Goal: Use online tool/utility: Utilize a website feature to perform a specific function

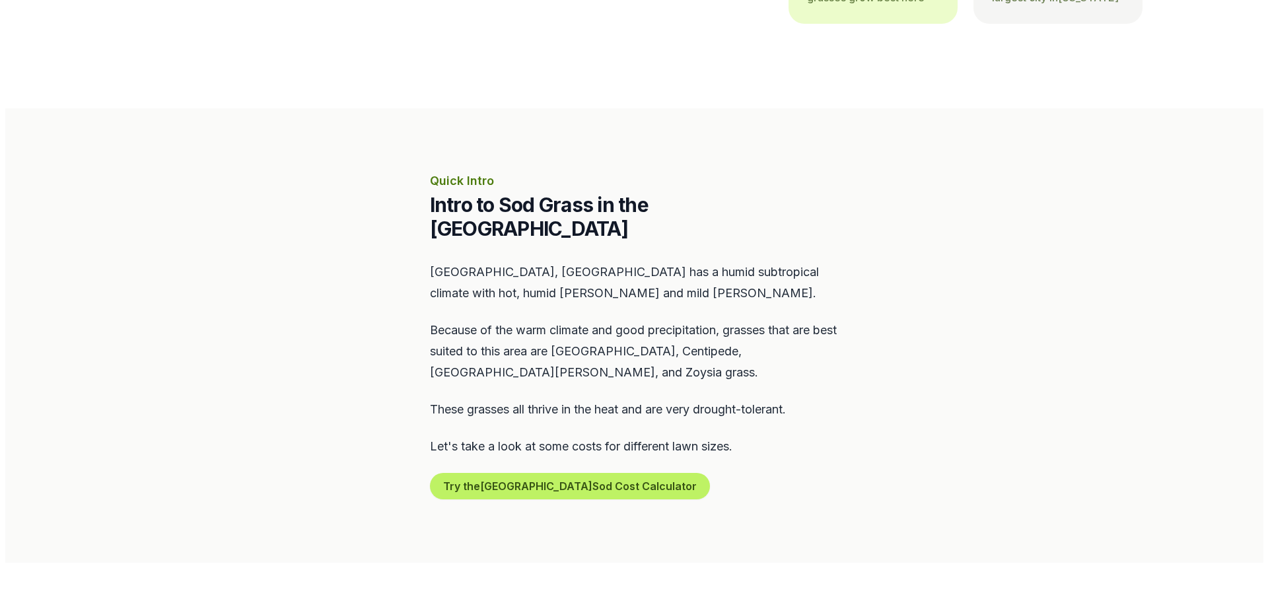
scroll to position [462, 0]
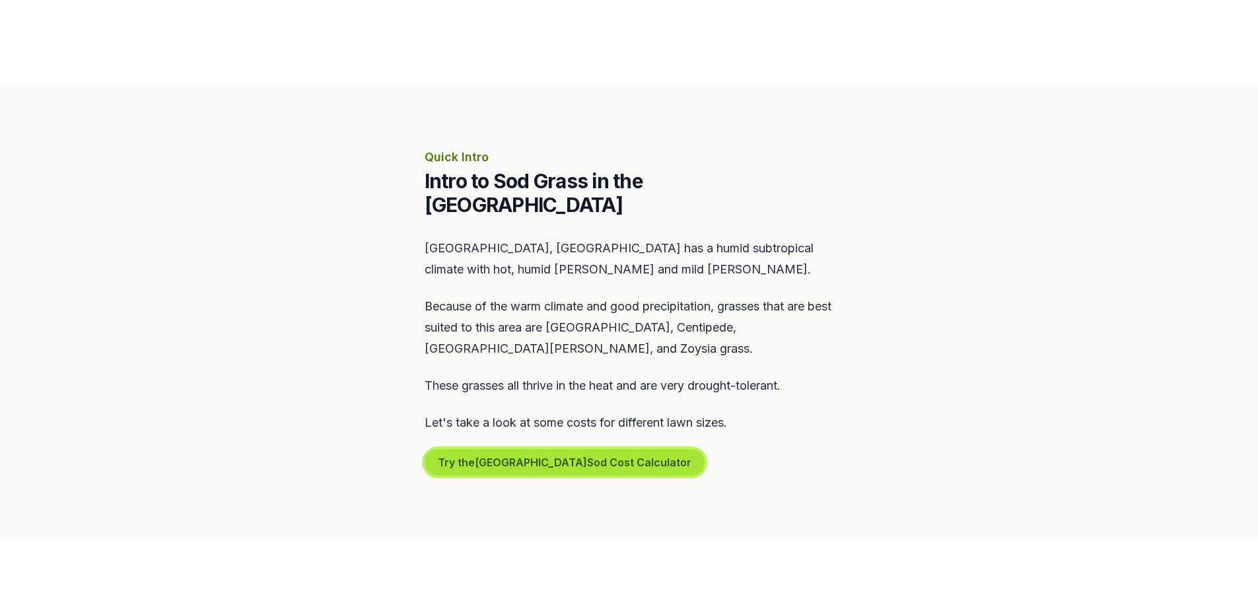
click at [523, 449] on button "Try the Tampa Sod Cost Calculator" at bounding box center [565, 462] width 280 height 26
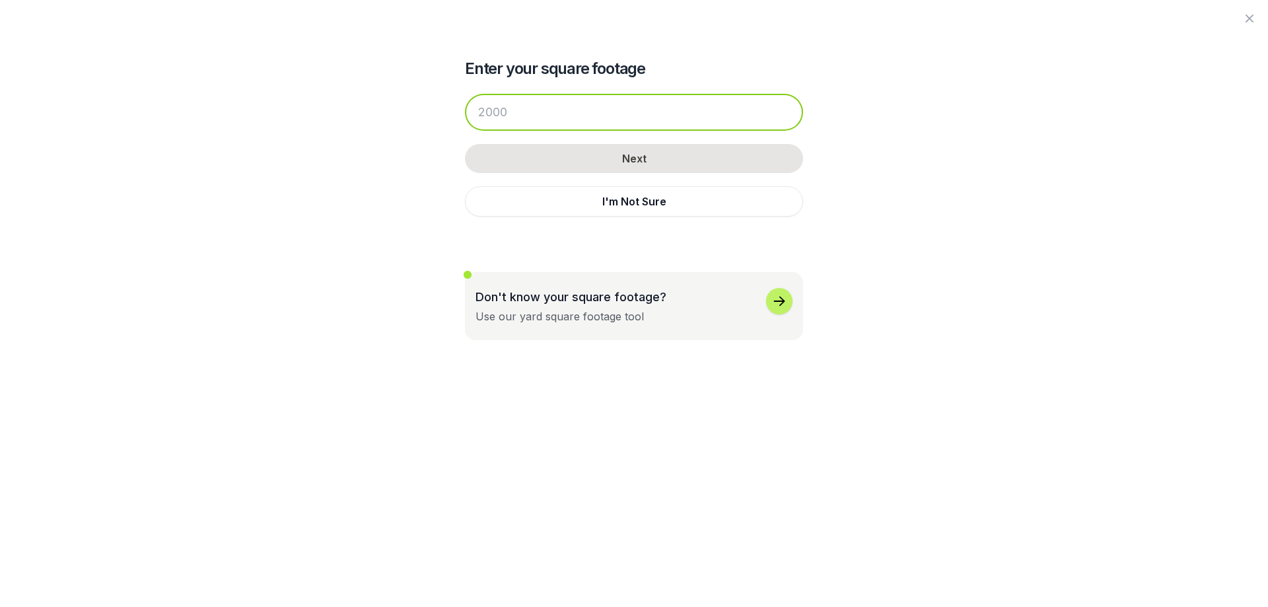
click at [641, 116] on input "number" at bounding box center [634, 112] width 338 height 37
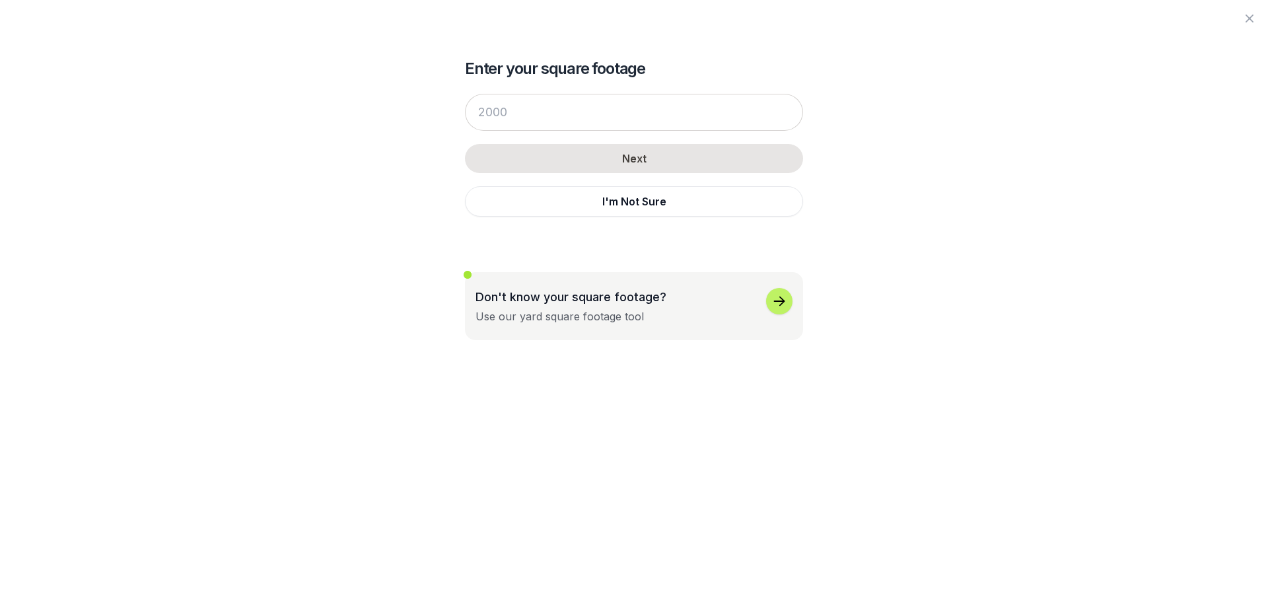
click at [691, 306] on div "Don't know your square footage? Use our yard square footage tool" at bounding box center [633, 306] width 317 height 36
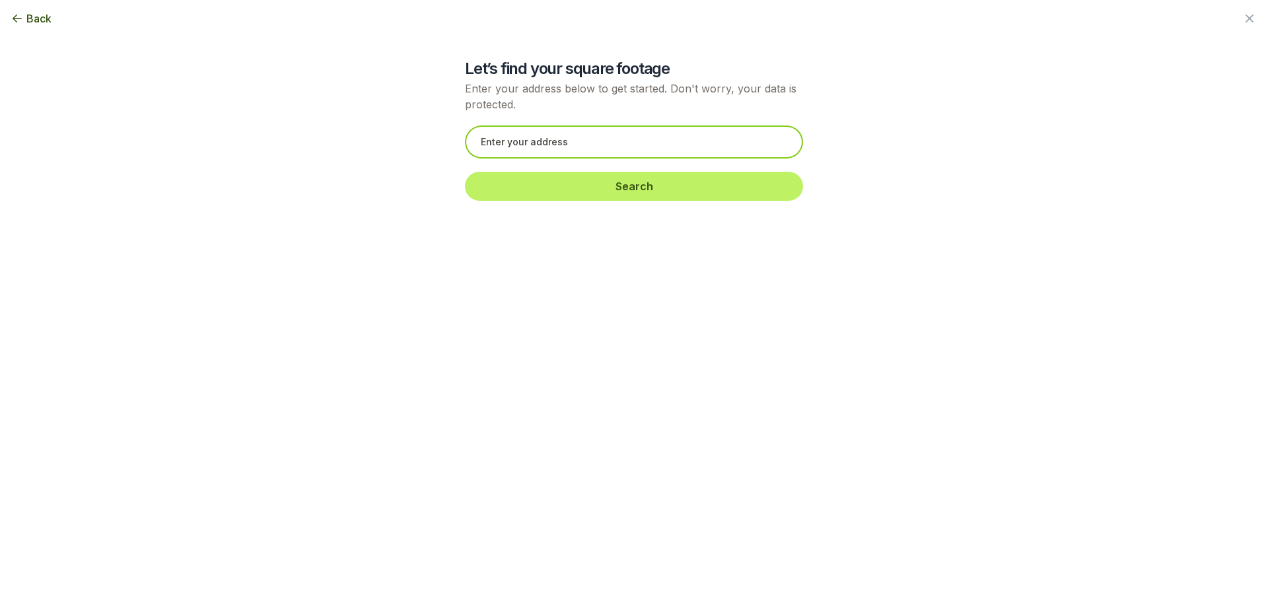
click at [635, 146] on input "text" at bounding box center [634, 141] width 338 height 33
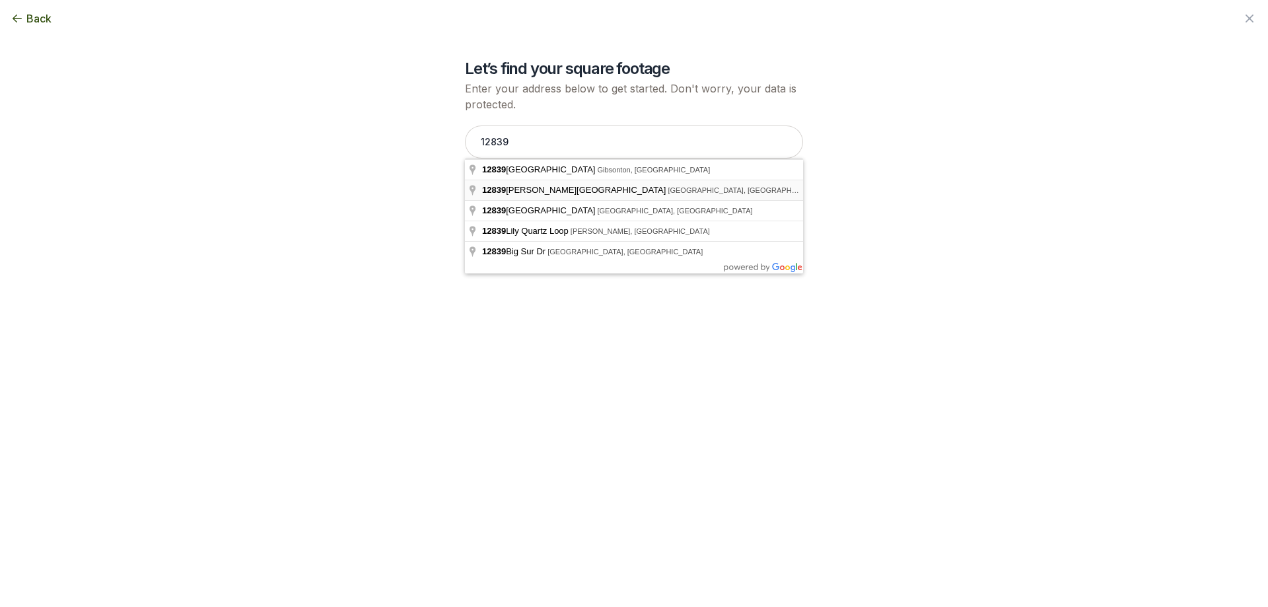
type input "[STREET_ADDRESS][PERSON_NAME]"
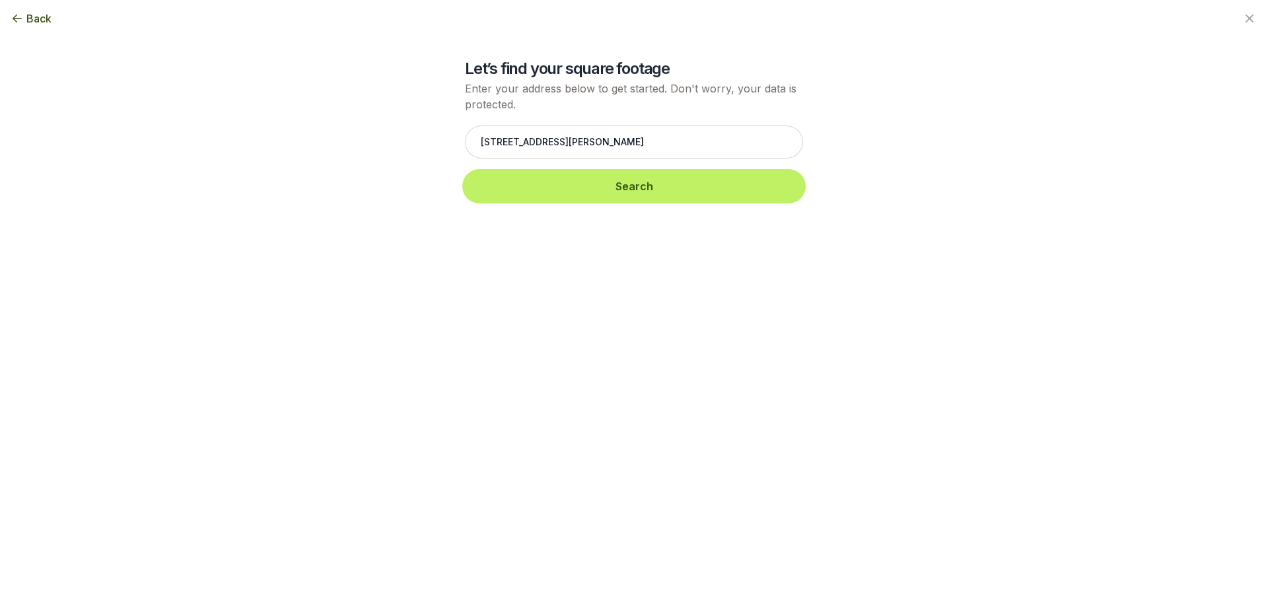
click at [592, 187] on button "Search" at bounding box center [634, 186] width 338 height 29
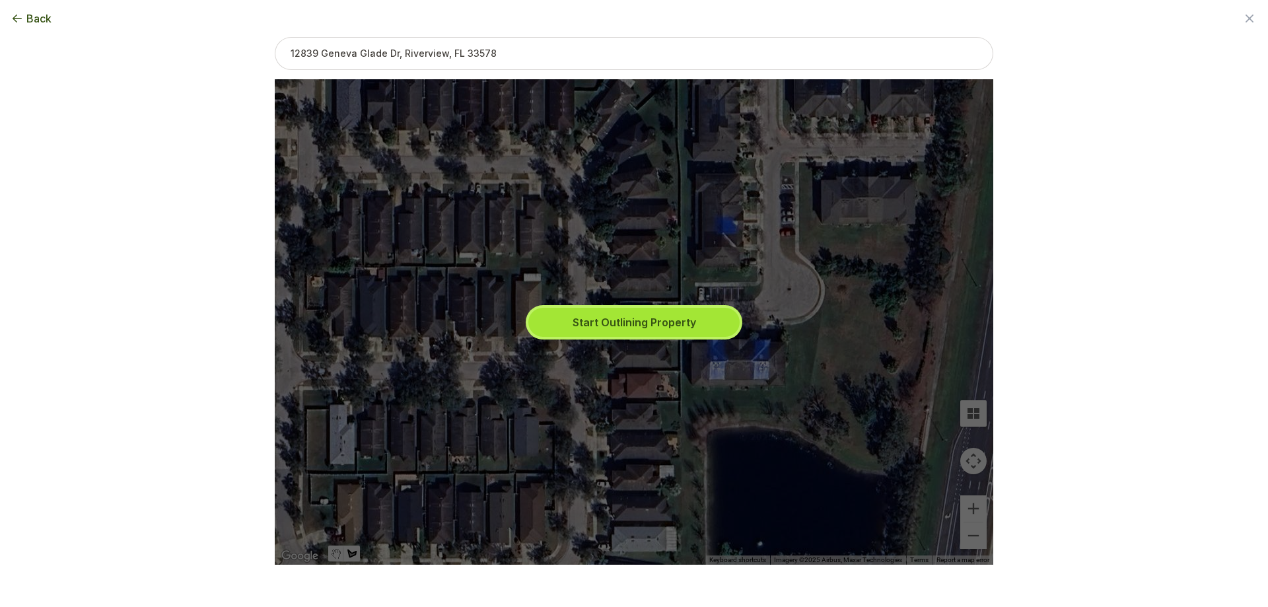
click at [671, 327] on button "Start Outlining Property" at bounding box center [633, 322] width 211 height 29
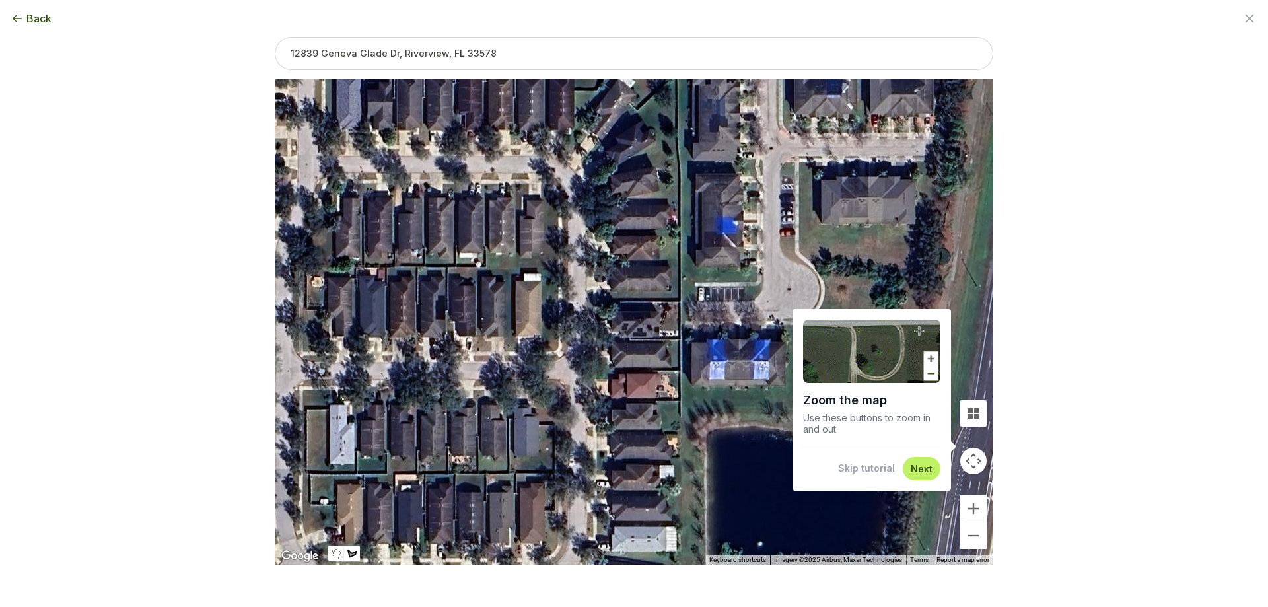
click at [877, 468] on button "Skip tutorial" at bounding box center [866, 468] width 57 height 13
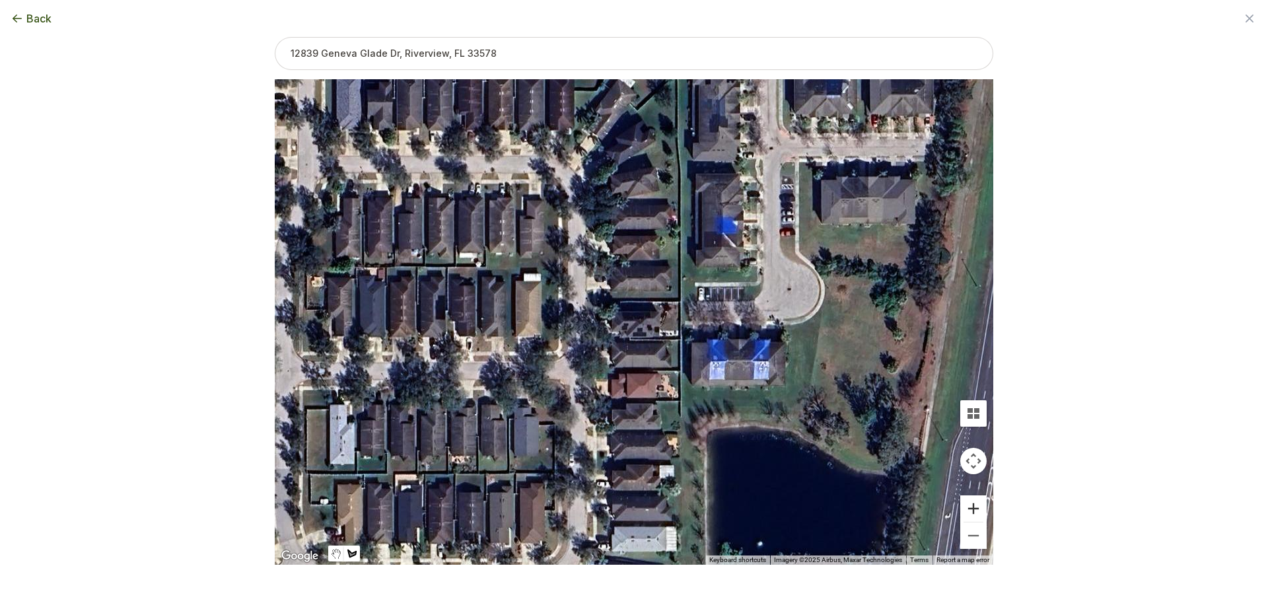
click at [978, 510] on button "Zoom in" at bounding box center [973, 508] width 26 height 26
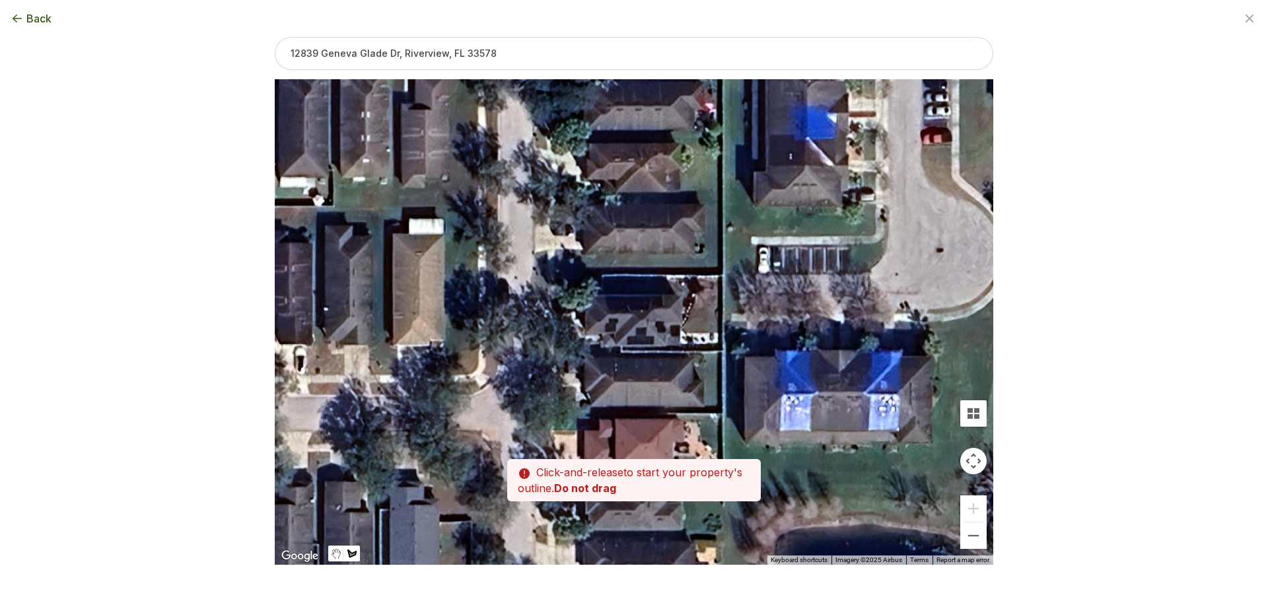
click at [604, 275] on div at bounding box center [634, 322] width 718 height 485
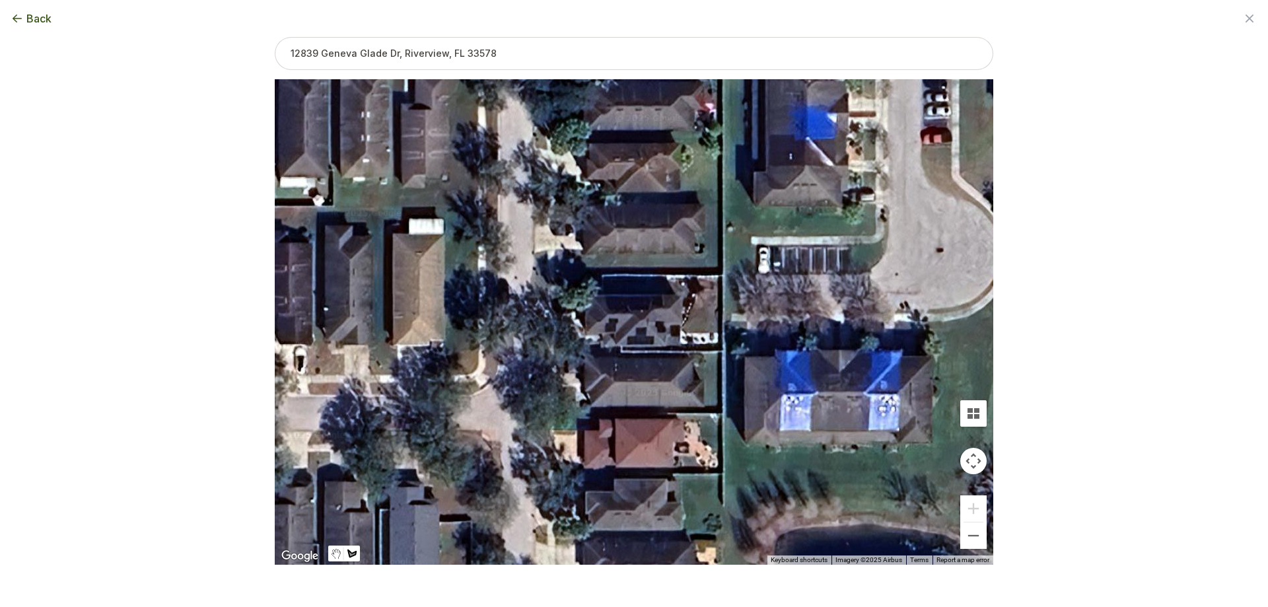
click at [602, 277] on div at bounding box center [634, 322] width 718 height 485
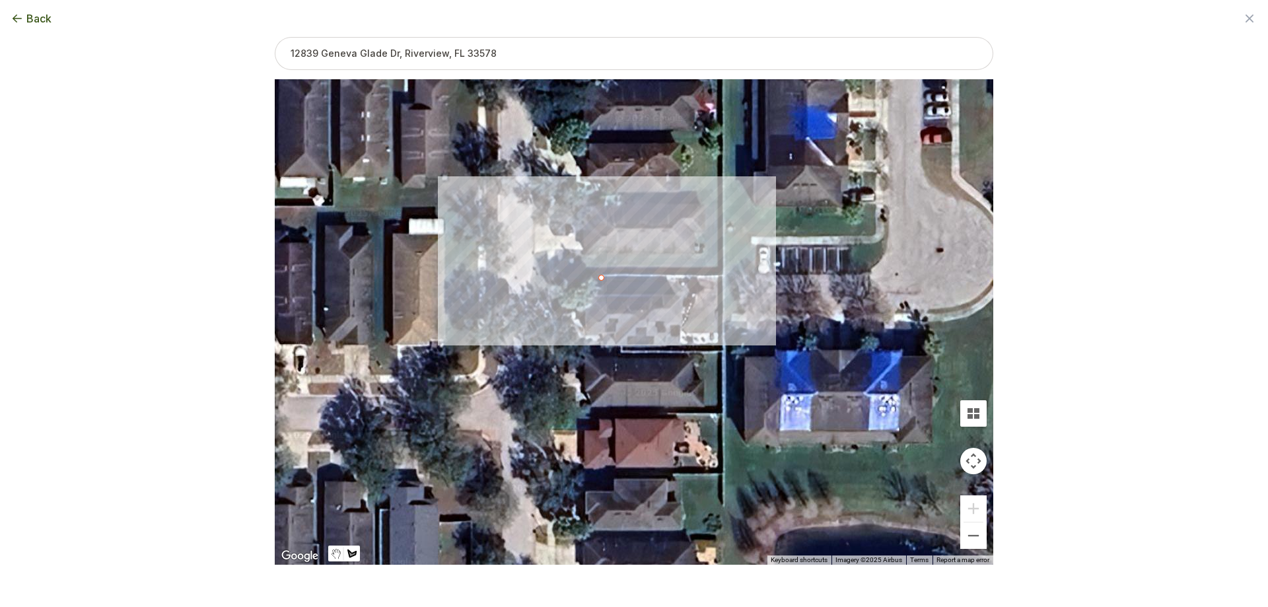
click at [723, 277] on div at bounding box center [634, 322] width 718 height 485
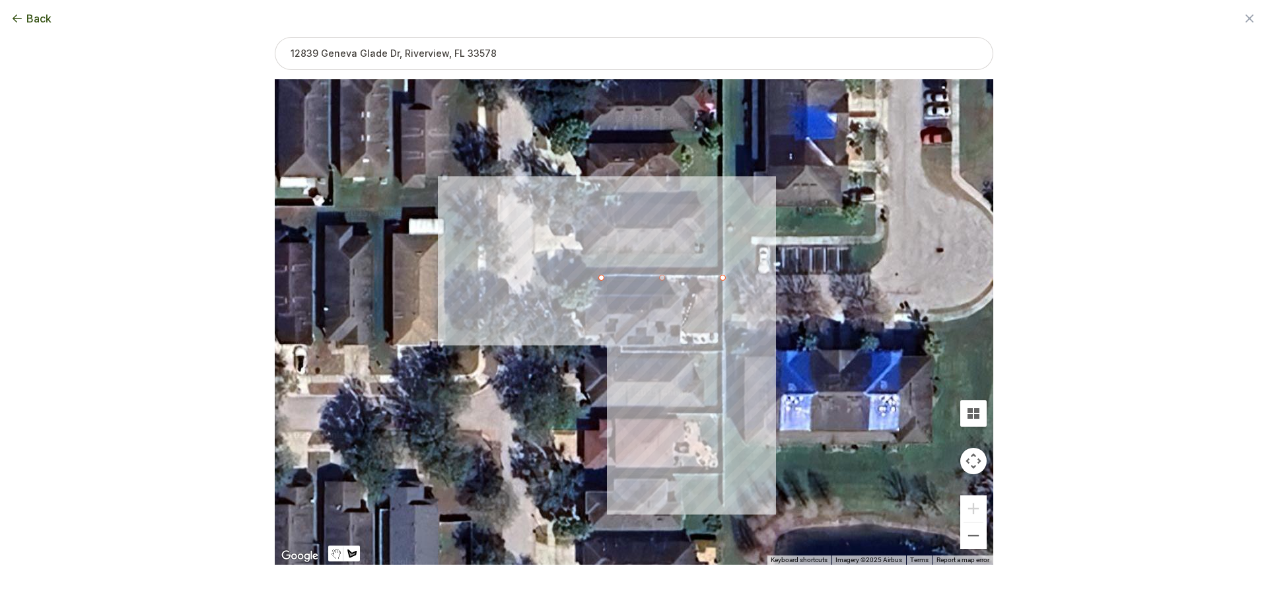
click at [719, 353] on div at bounding box center [634, 322] width 718 height 485
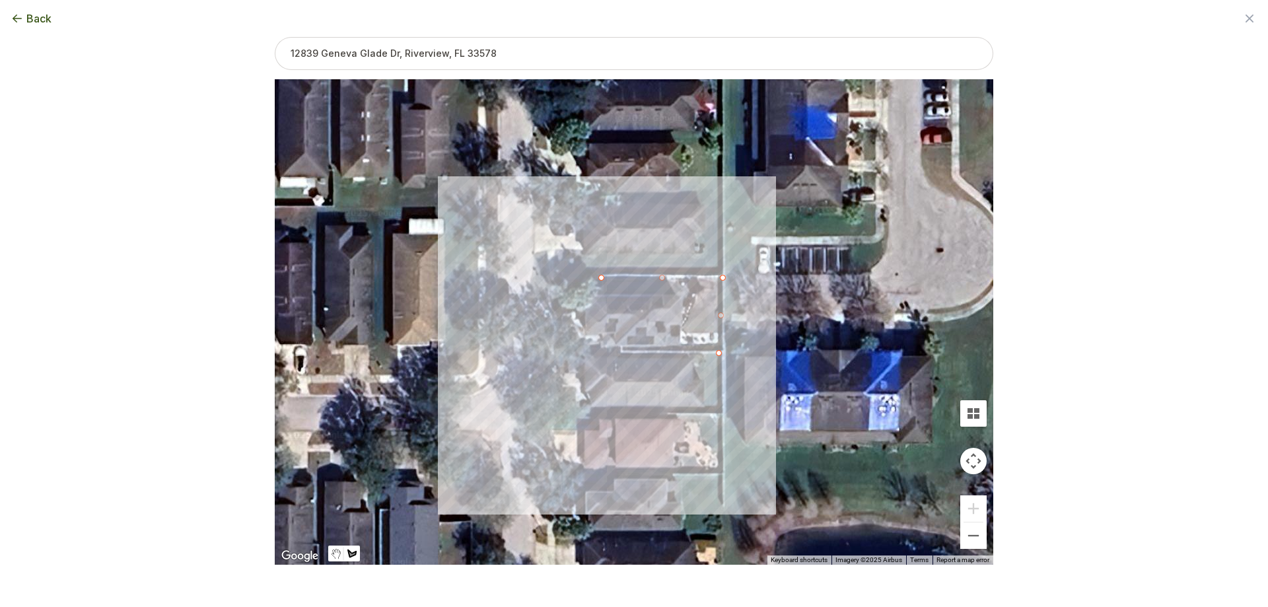
click at [586, 351] on div at bounding box center [634, 322] width 718 height 485
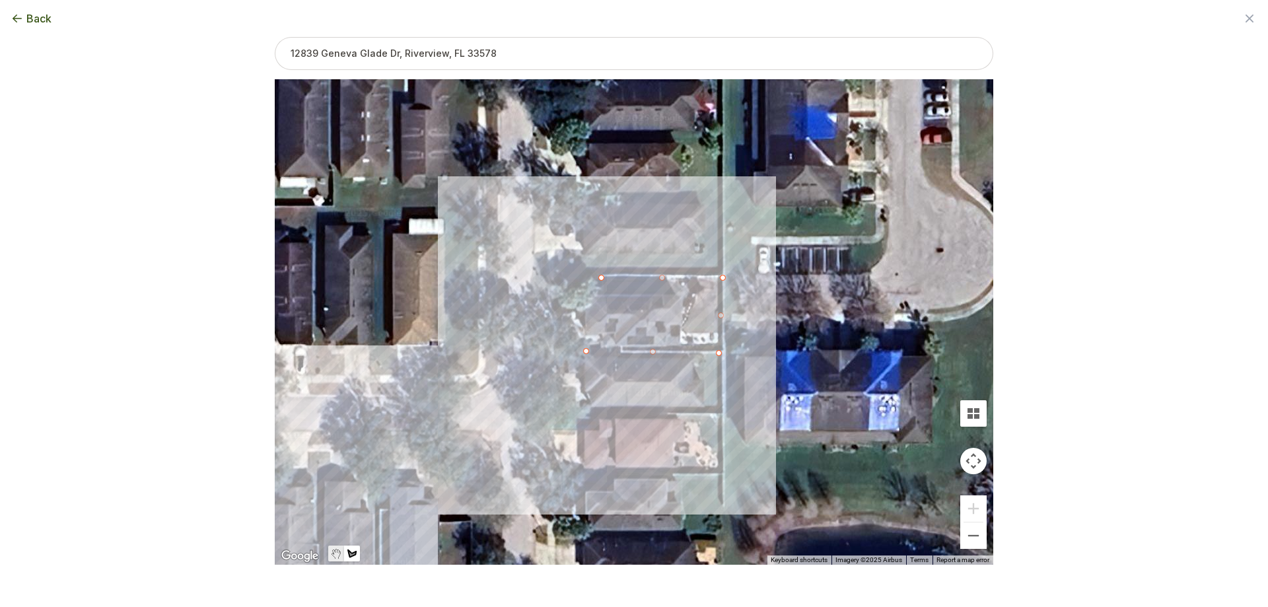
click at [333, 552] on img "Stop drawing" at bounding box center [336, 558] width 11 height 127
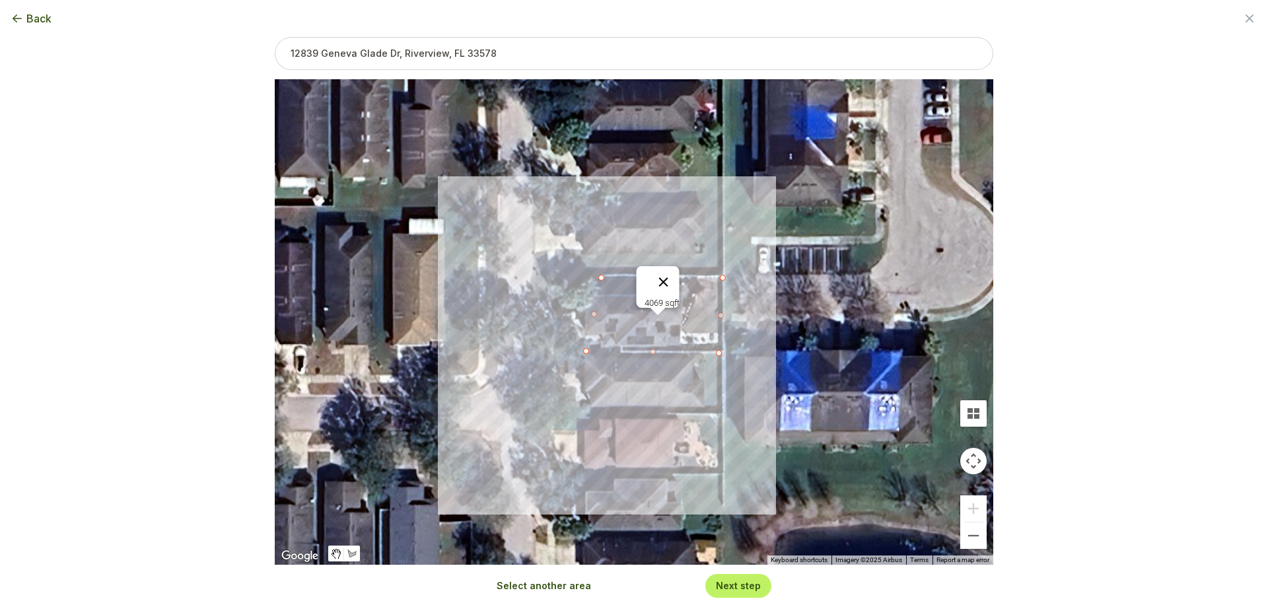
click at [672, 272] on button "Close" at bounding box center [664, 282] width 32 height 32
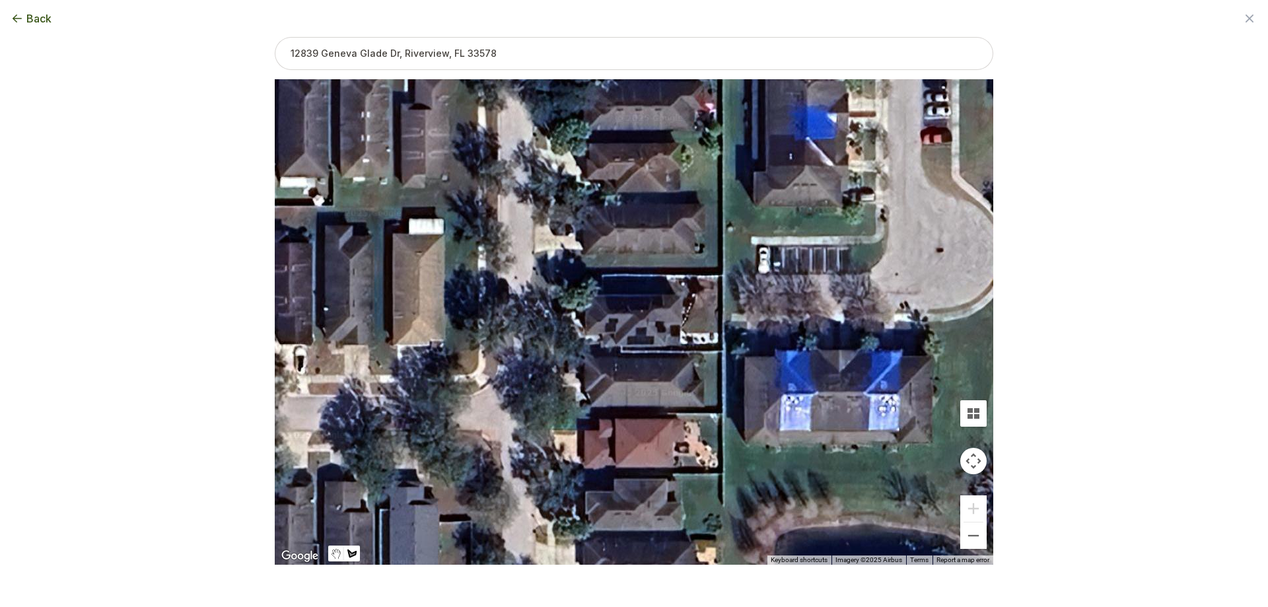
click at [536, 272] on div at bounding box center [634, 322] width 718 height 485
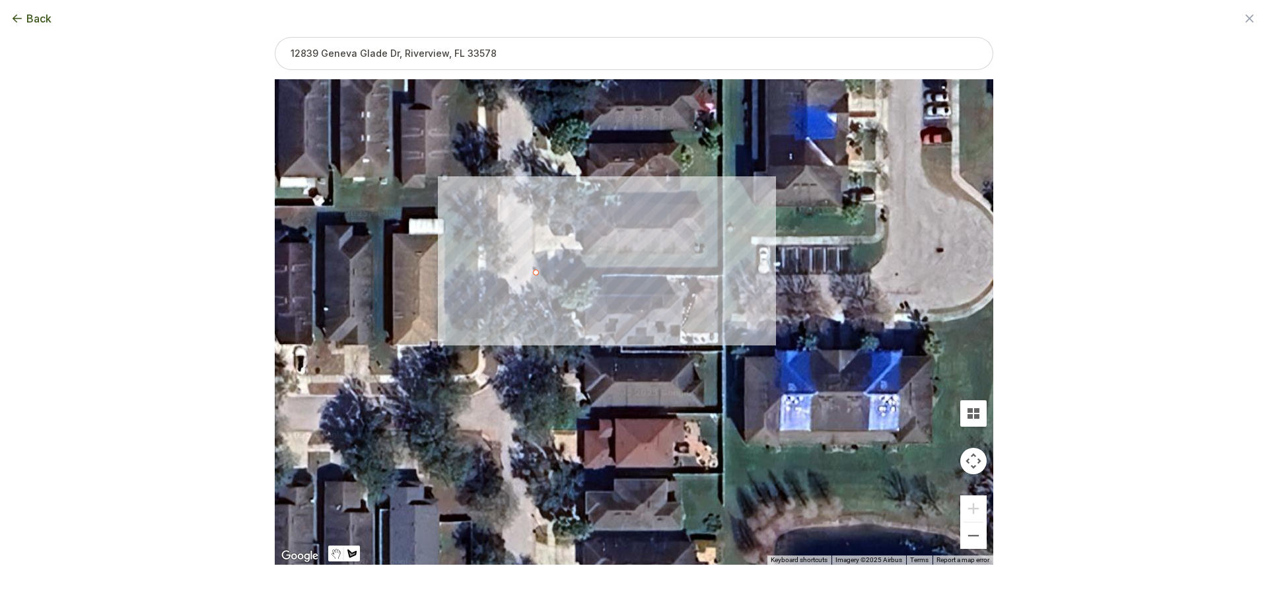
click at [726, 273] on div at bounding box center [634, 322] width 718 height 485
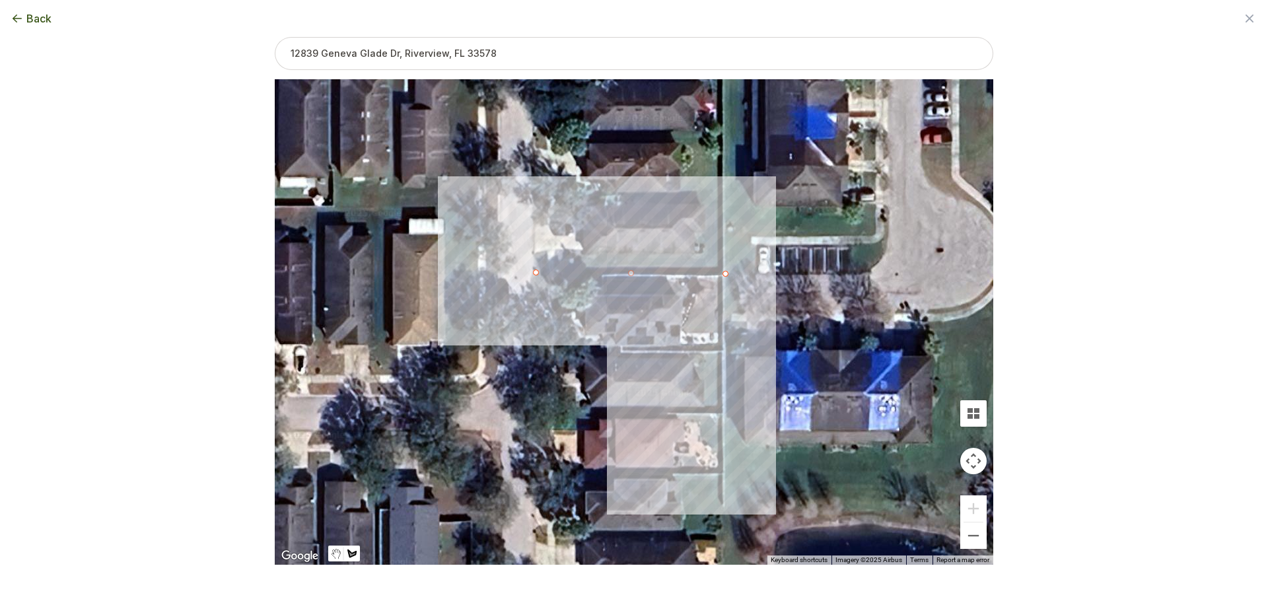
click at [722, 353] on div at bounding box center [634, 322] width 718 height 485
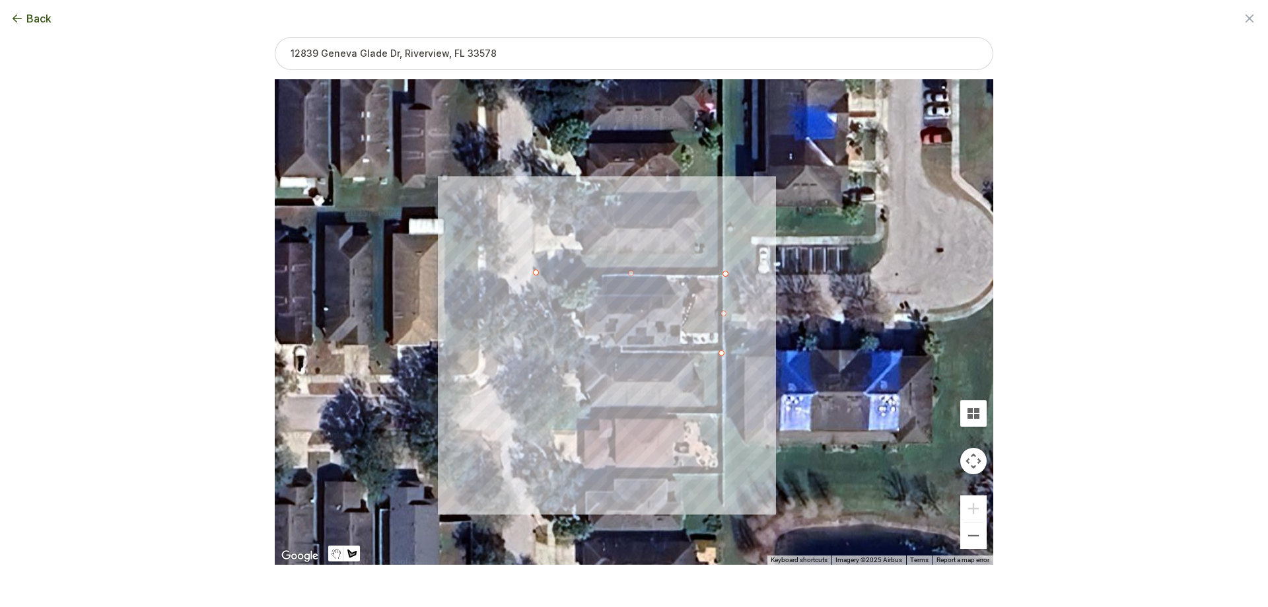
click at [541, 351] on div at bounding box center [634, 322] width 718 height 485
click at [539, 271] on div at bounding box center [634, 322] width 718 height 485
type input "6306"
click at [724, 590] on button "Next step" at bounding box center [738, 585] width 45 height 13
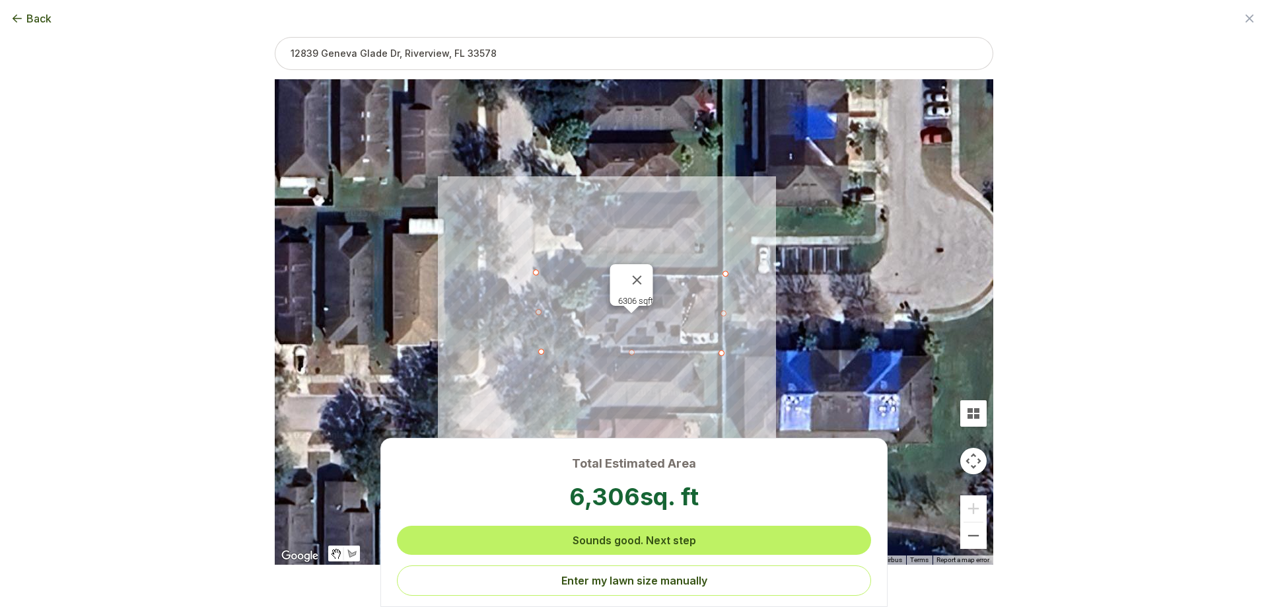
click at [645, 271] on div "Total Estimated Area 6,306 sq. ft Sounds good. Next step Enter my lawn size man…" at bounding box center [634, 303] width 1226 height 565
click at [677, 382] on div "Total Estimated Area 6,306 sq. ft Sounds good. Next step Enter my lawn size man…" at bounding box center [634, 303] width 1226 height 565
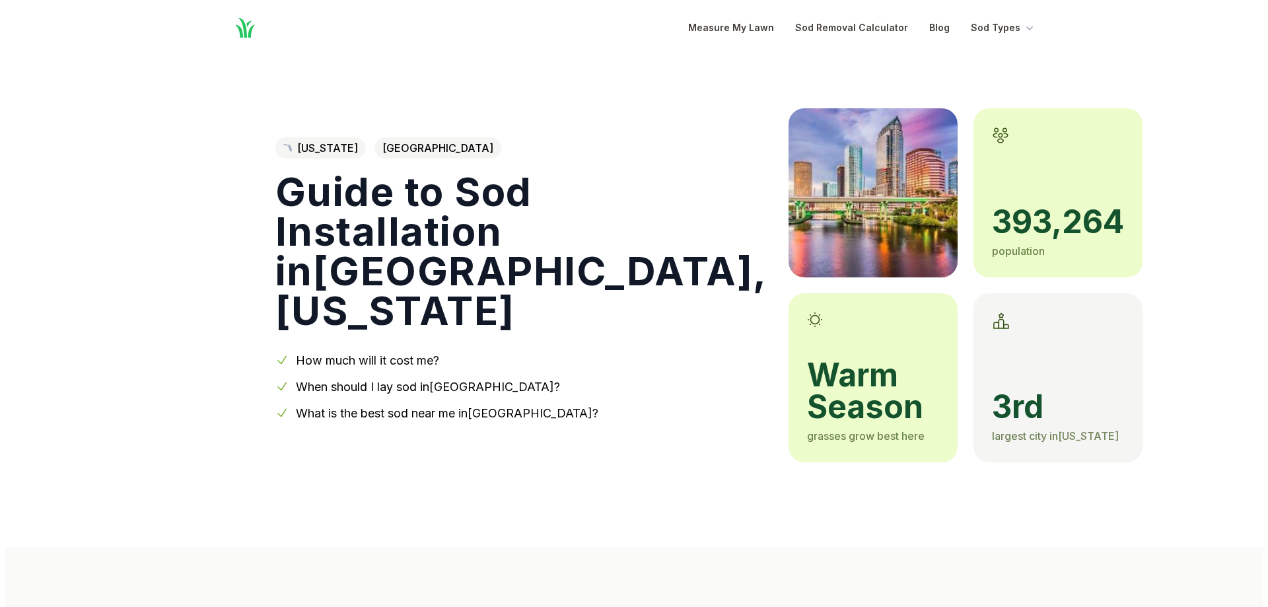
scroll to position [462, 0]
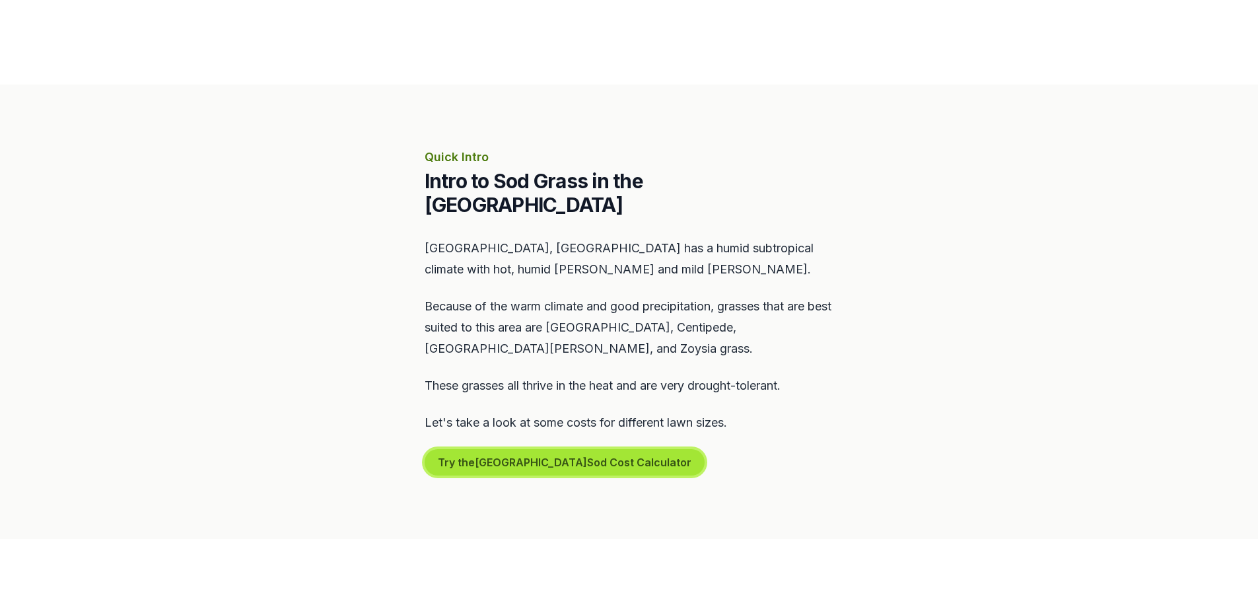
click at [594, 449] on button "Try the Tampa Sod Cost Calculator" at bounding box center [565, 462] width 280 height 26
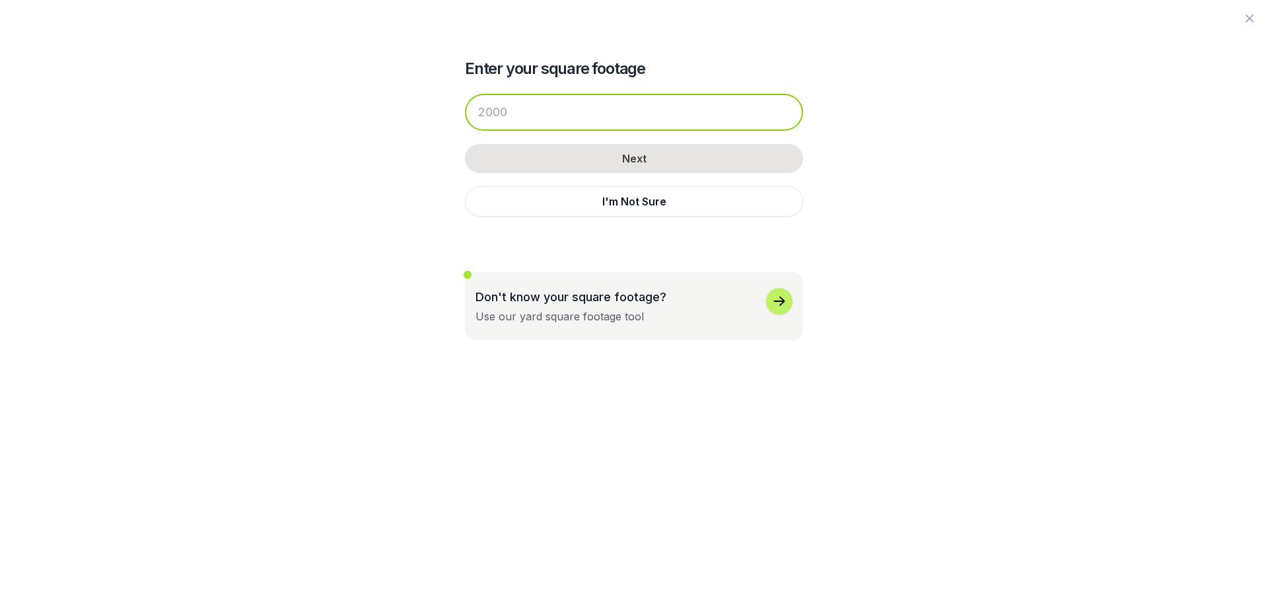
click at [606, 122] on input "number" at bounding box center [634, 112] width 338 height 37
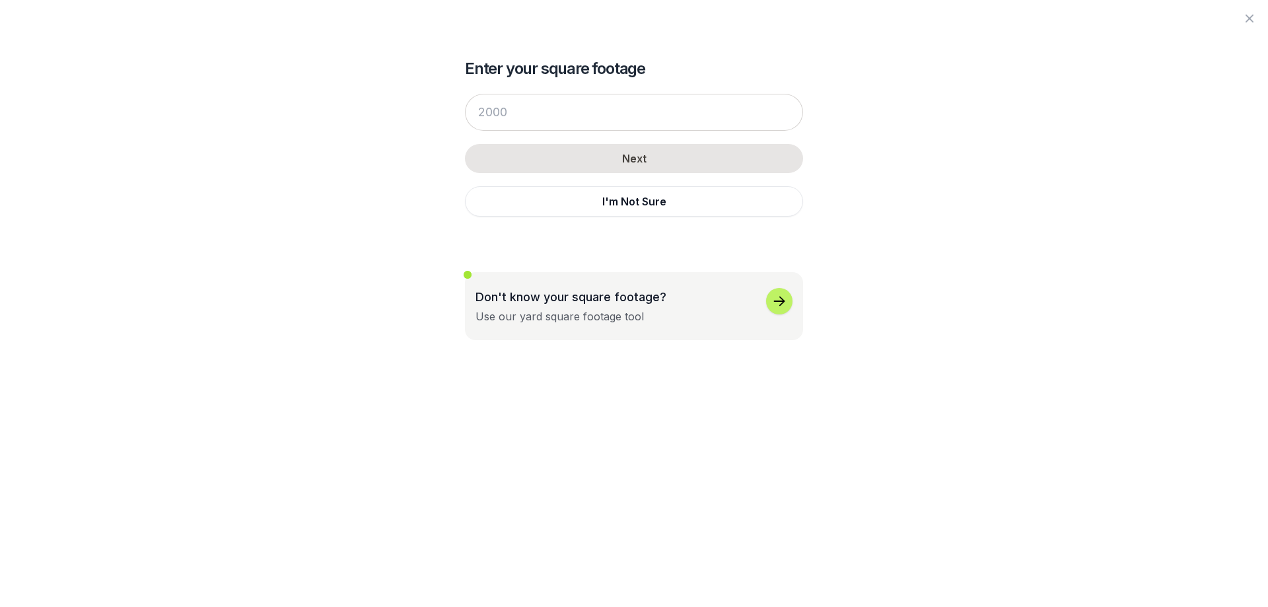
click at [742, 309] on div "Don't know your square footage? Use our yard square footage tool" at bounding box center [633, 306] width 317 height 36
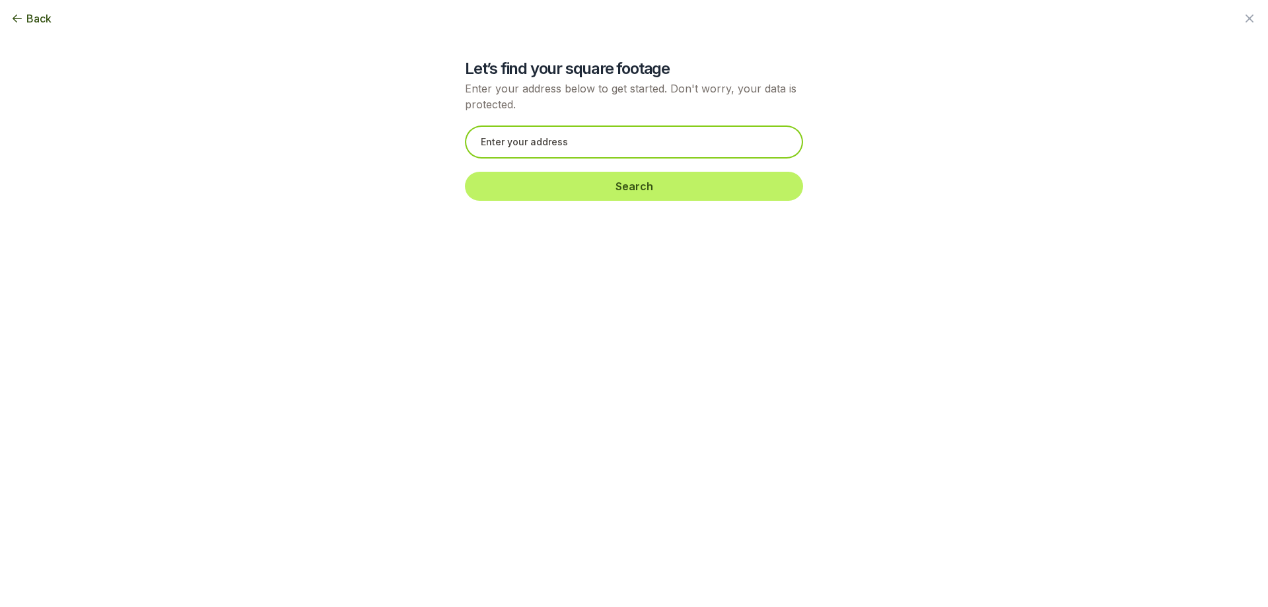
click at [595, 145] on input "text" at bounding box center [634, 141] width 338 height 33
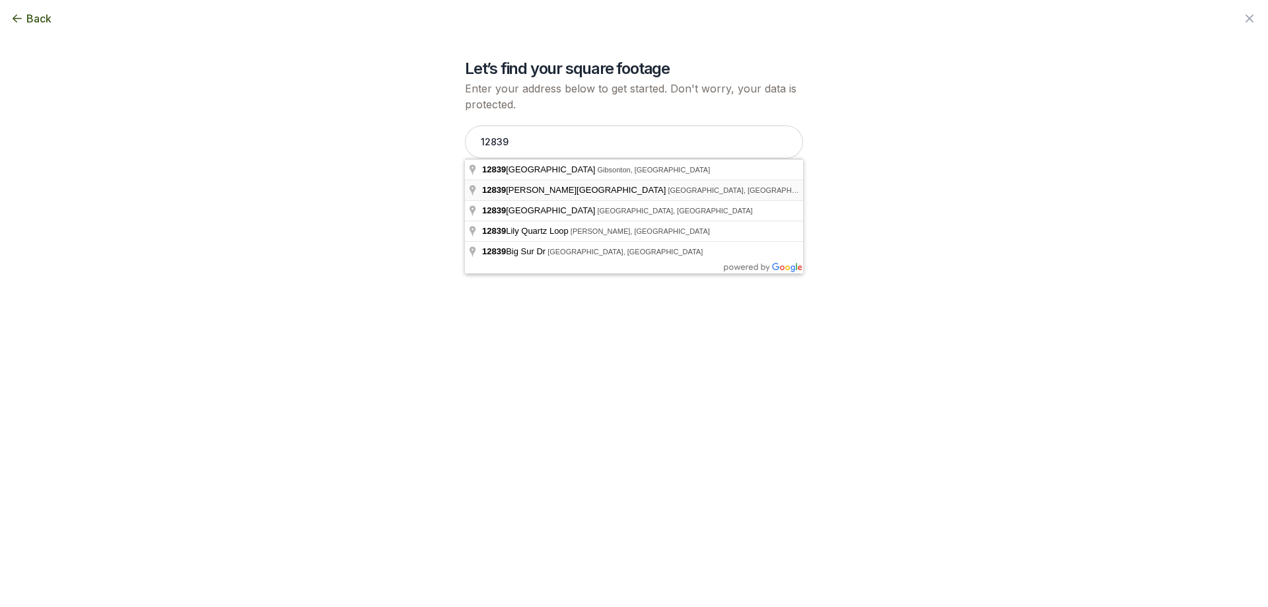
type input "[STREET_ADDRESS][PERSON_NAME]"
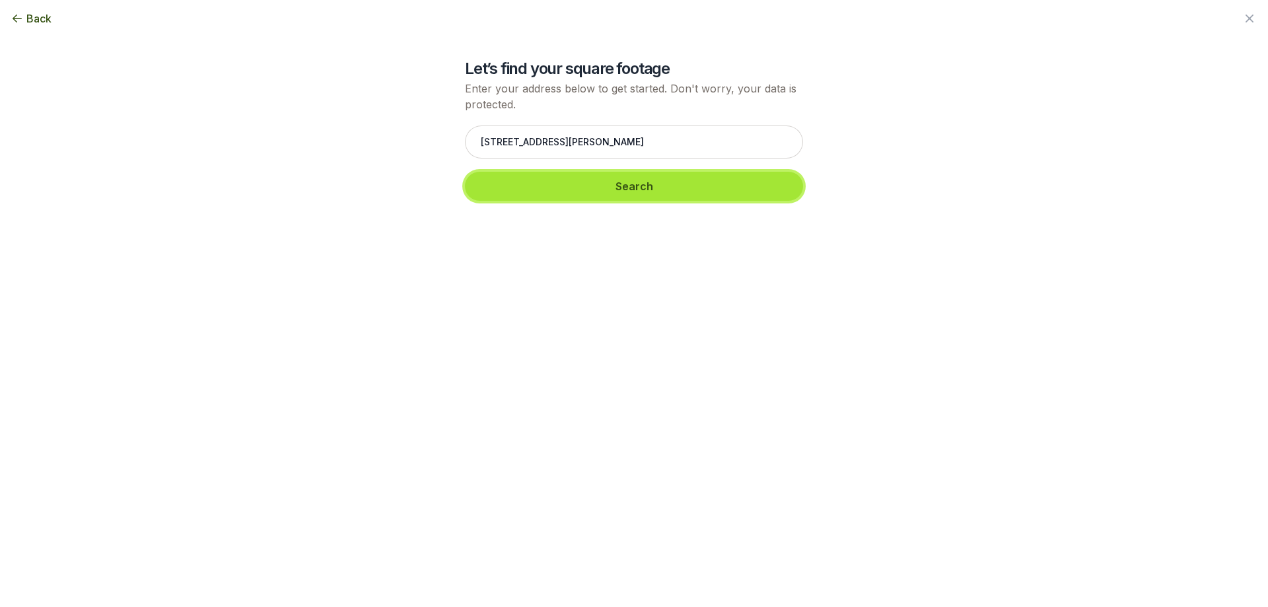
click at [575, 193] on button "Search" at bounding box center [634, 186] width 338 height 29
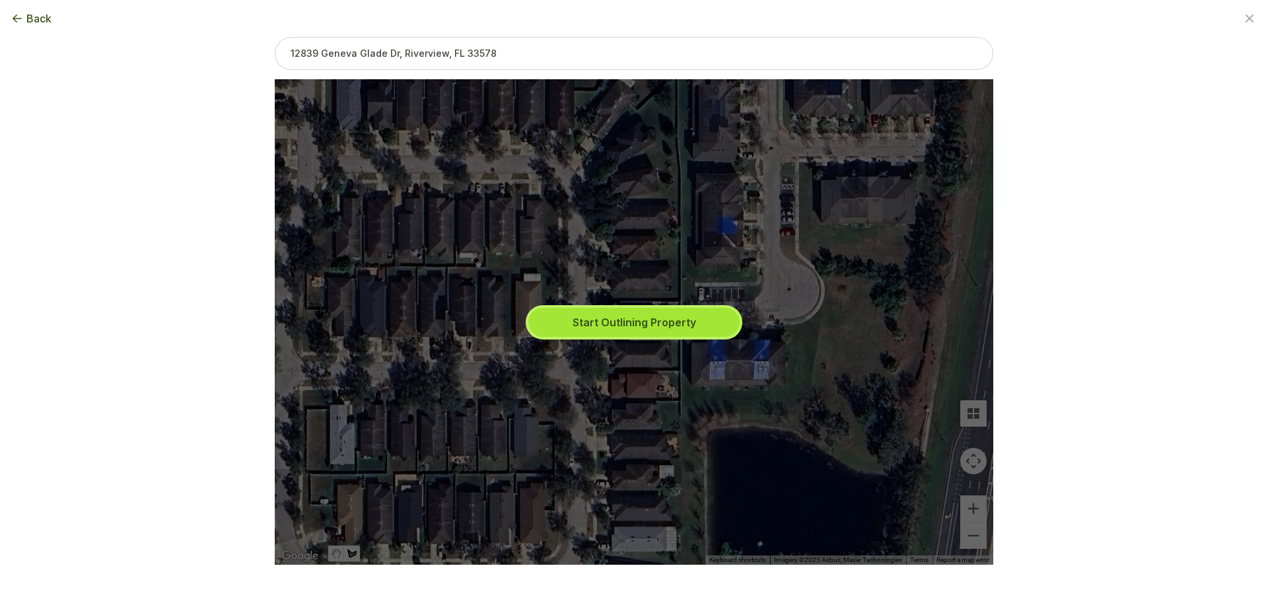
click at [627, 324] on button "Start Outlining Property" at bounding box center [633, 322] width 211 height 29
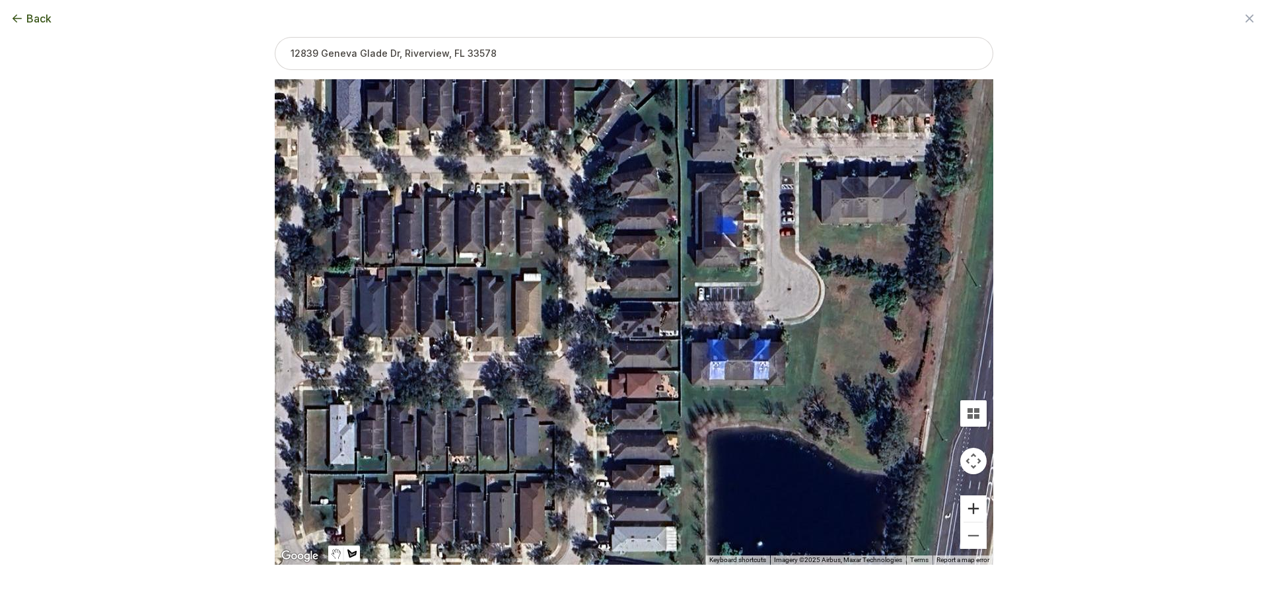
click at [971, 510] on button "Zoom in" at bounding box center [973, 508] width 26 height 26
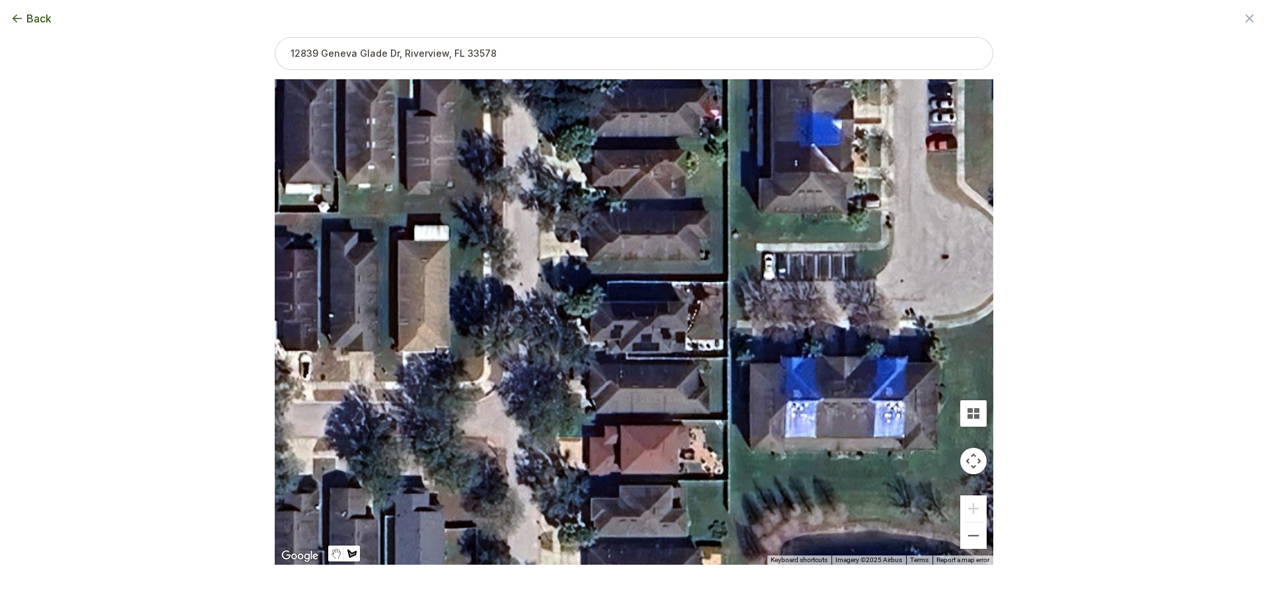
click at [607, 282] on div at bounding box center [634, 322] width 718 height 485
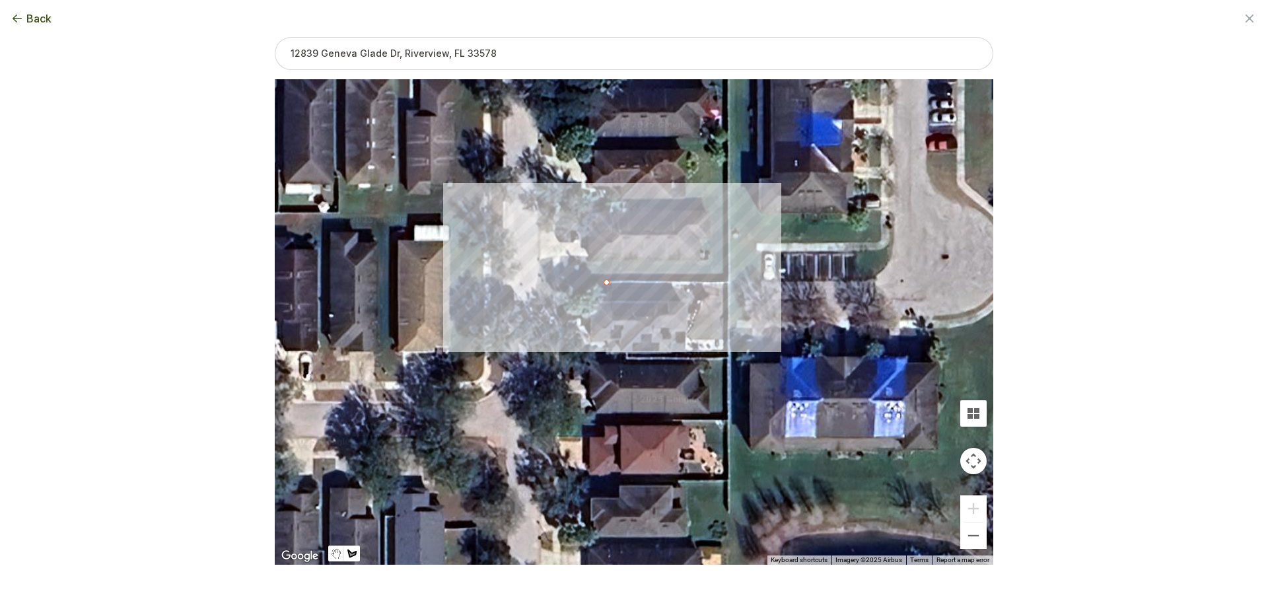
click at [726, 283] on div at bounding box center [634, 322] width 718 height 485
click at [724, 341] on div at bounding box center [634, 322] width 718 height 485
click at [685, 339] on div at bounding box center [634, 322] width 718 height 485
click at [687, 316] on div at bounding box center [634, 322] width 718 height 485
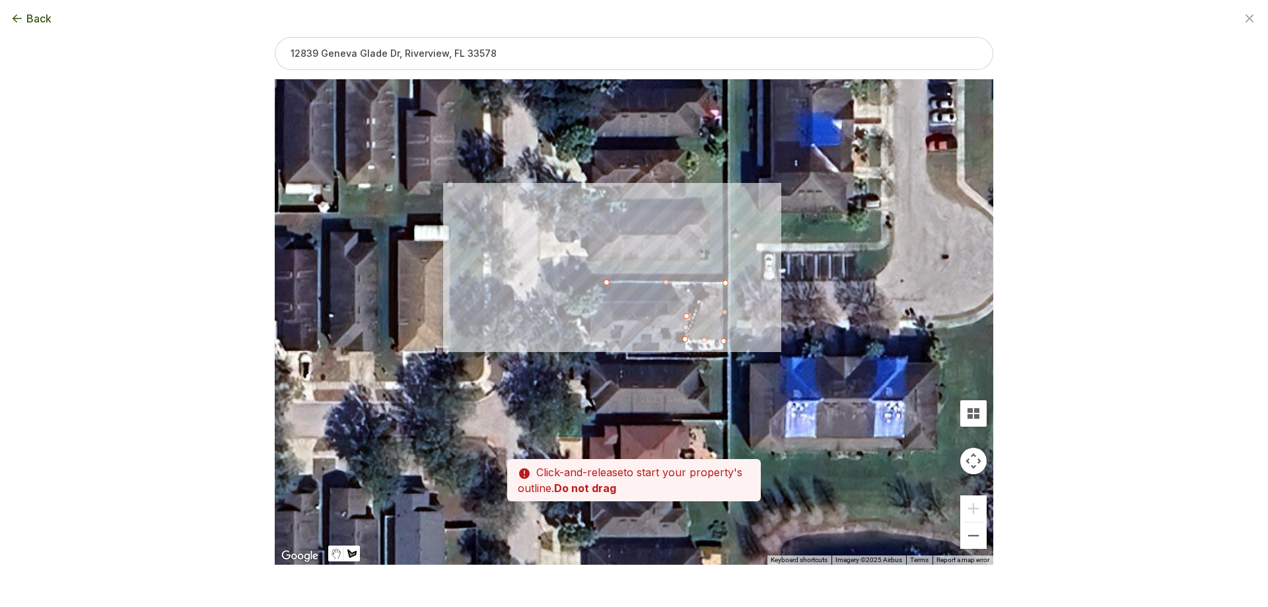
click at [696, 315] on div at bounding box center [634, 322] width 718 height 485
click at [695, 300] on div at bounding box center [634, 322] width 718 height 485
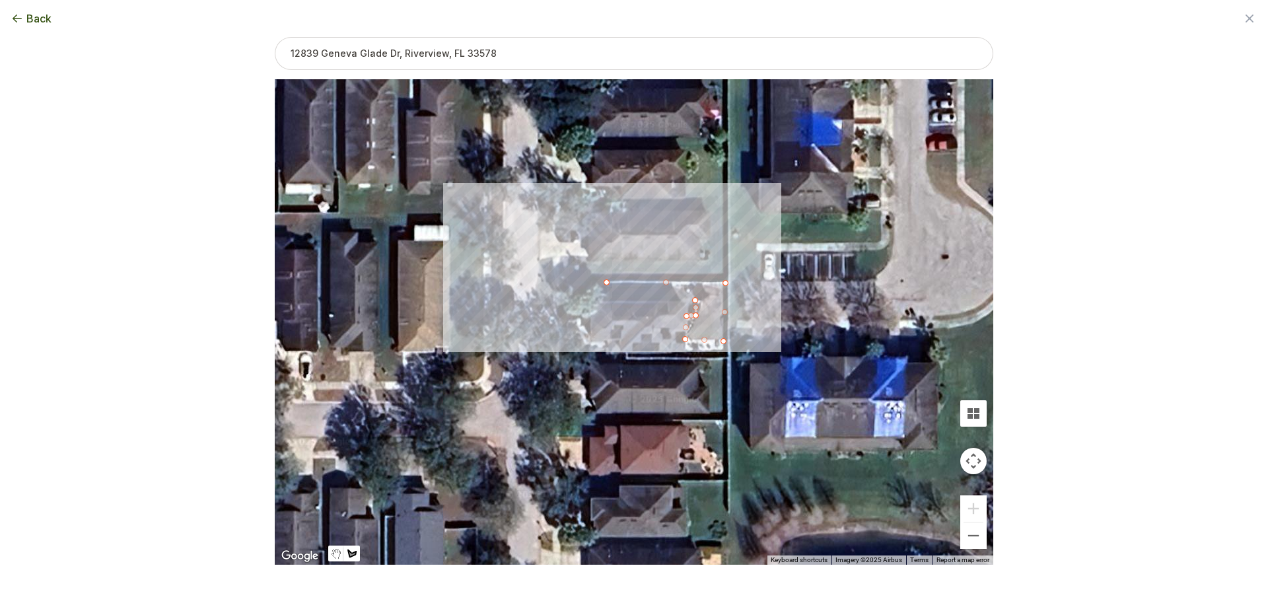
click at [689, 300] on div at bounding box center [634, 322] width 718 height 485
click at [688, 293] on div at bounding box center [634, 322] width 718 height 485
click at [605, 293] on div at bounding box center [634, 322] width 718 height 485
click at [608, 281] on div at bounding box center [634, 322] width 718 height 485
type input "1237"
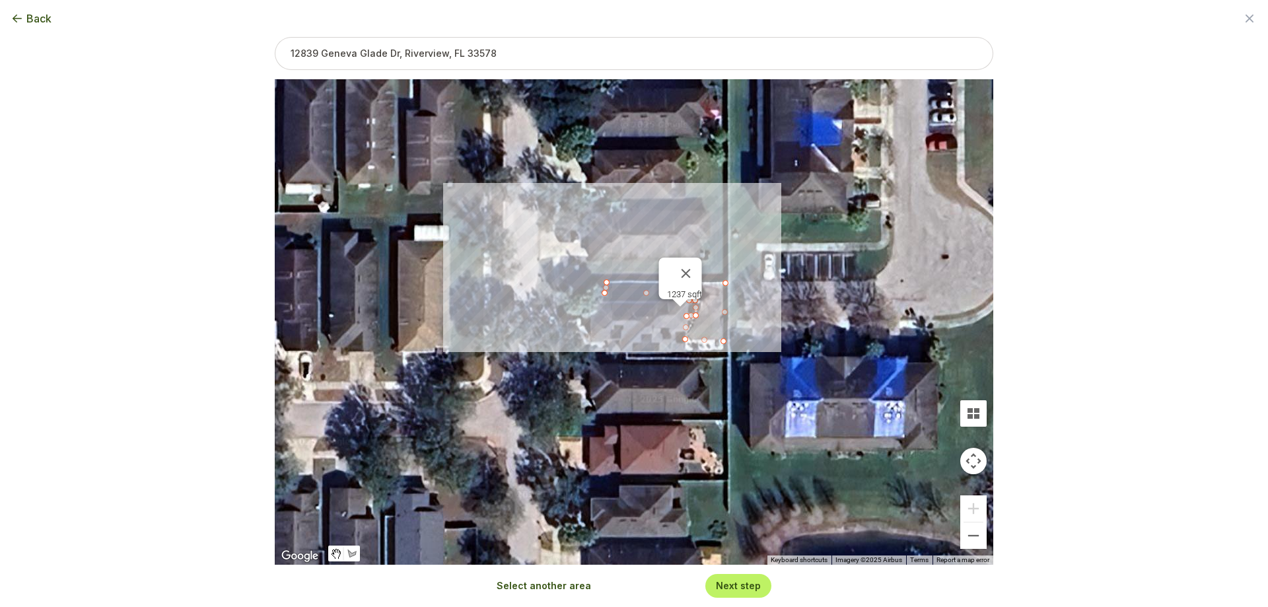
click at [736, 584] on button "Next step" at bounding box center [738, 585] width 45 height 13
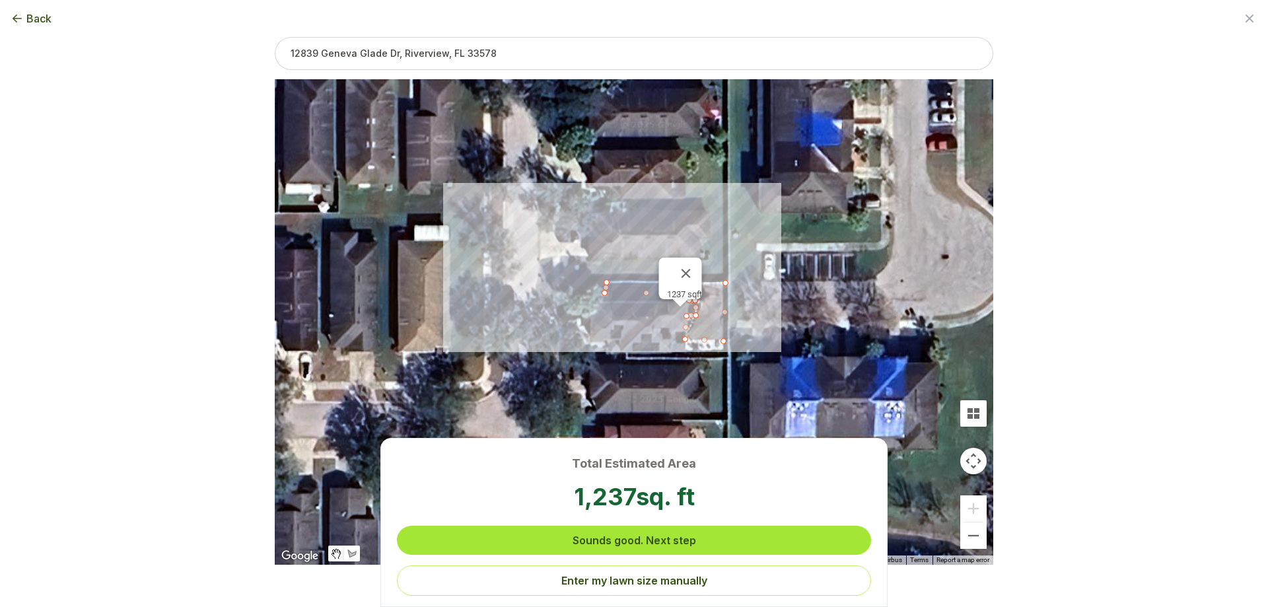
click at [715, 538] on button "Sounds good. Next step" at bounding box center [634, 540] width 474 height 29
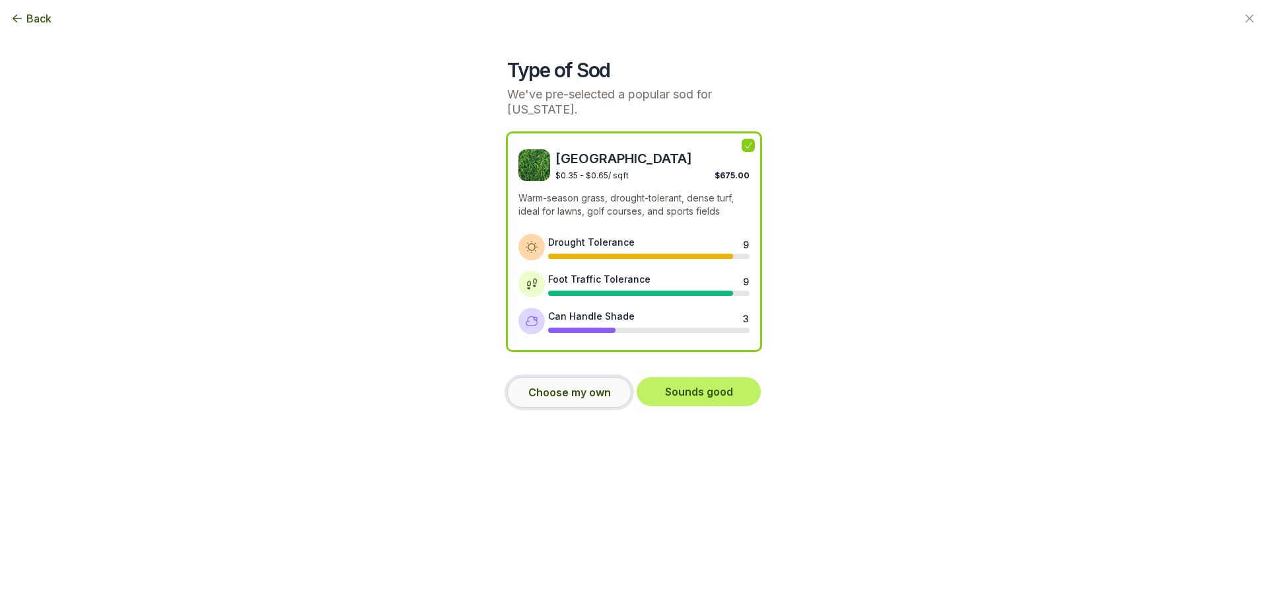
click at [585, 387] on button "Choose my own" at bounding box center [569, 392] width 124 height 30
